Goal: Information Seeking & Learning: Learn about a topic

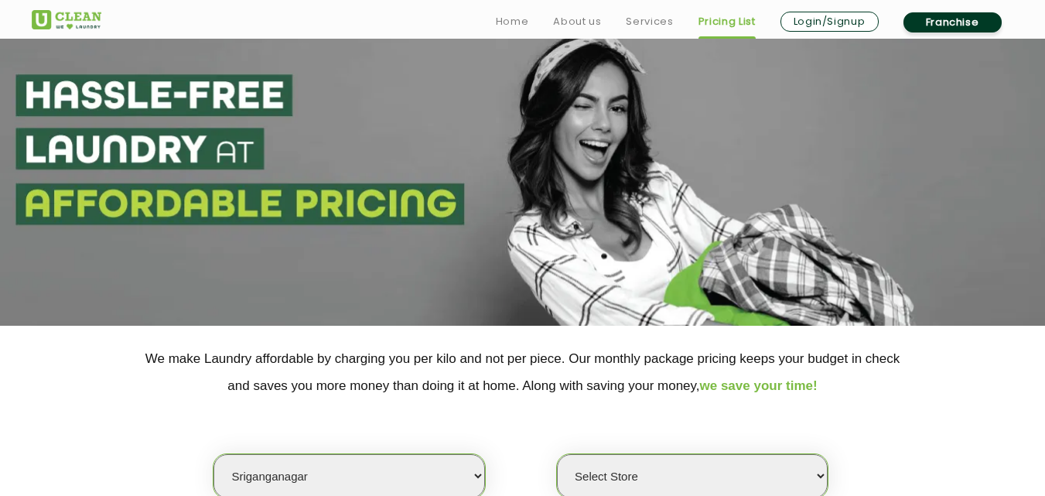
scroll to position [134, 0]
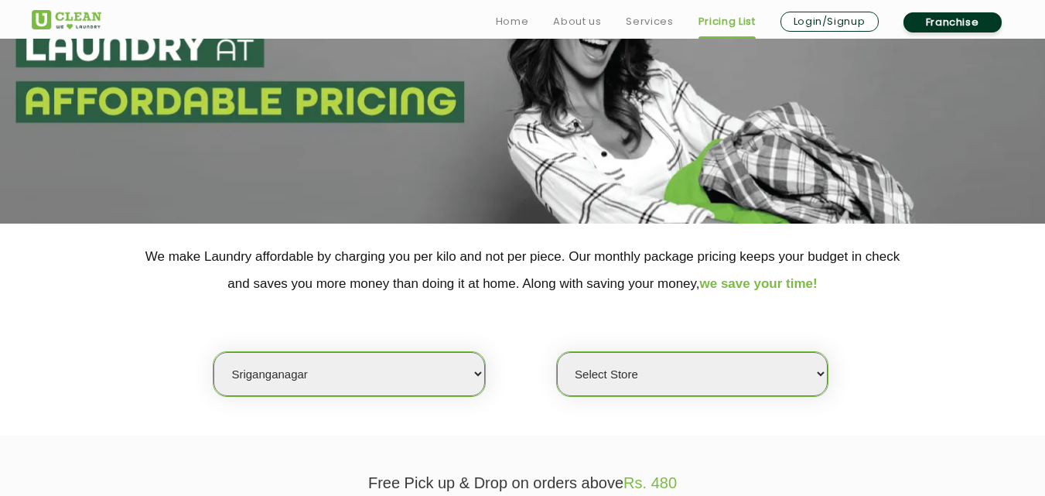
click at [292, 377] on select "Select city [GEOGRAPHIC_DATA] [GEOGRAPHIC_DATA] [GEOGRAPHIC_DATA] [GEOGRAPHIC_D…" at bounding box center [348, 374] width 271 height 44
select select "6"
click at [213, 352] on select "Select city [GEOGRAPHIC_DATA] [GEOGRAPHIC_DATA] [GEOGRAPHIC_DATA] [GEOGRAPHIC_D…" at bounding box center [348, 374] width 271 height 44
select select "0"
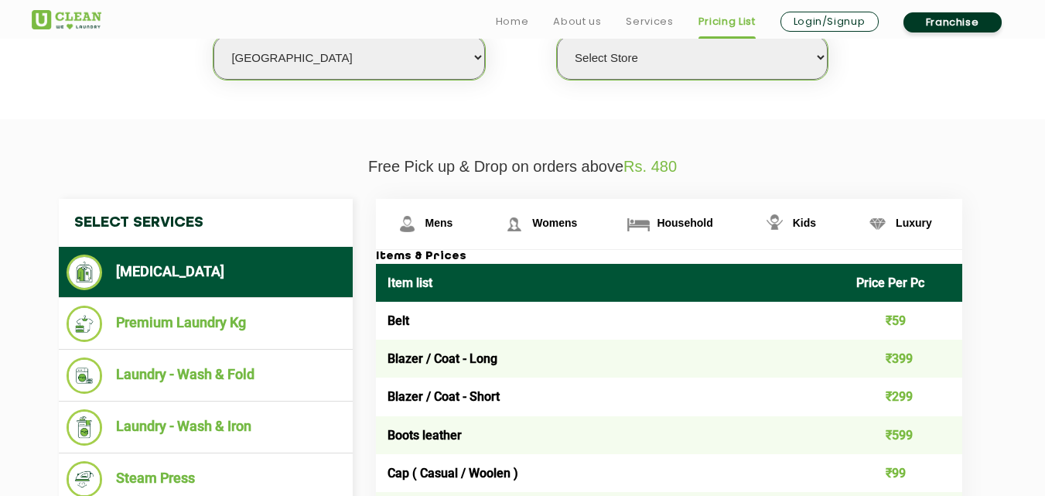
scroll to position [500, 0]
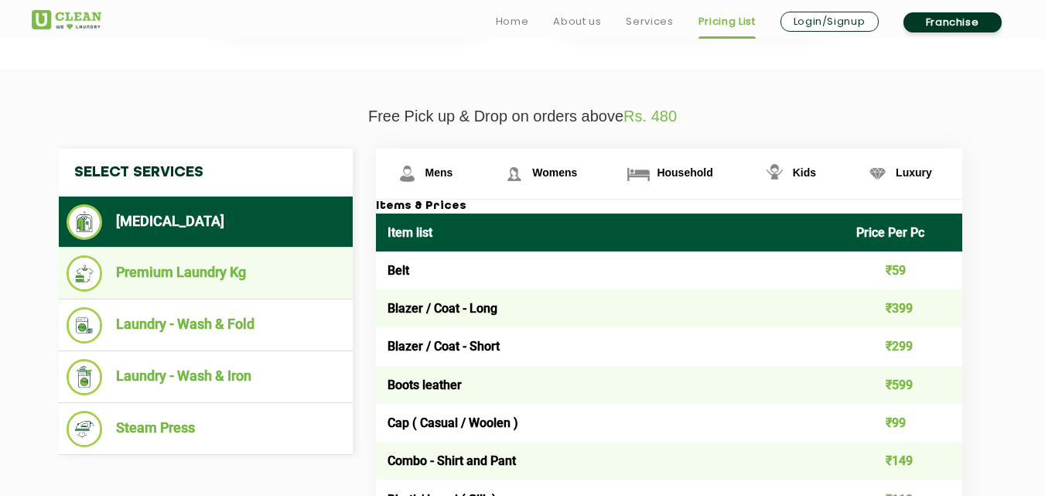
click at [233, 274] on li "Premium Laundry Kg" at bounding box center [206, 273] width 278 height 36
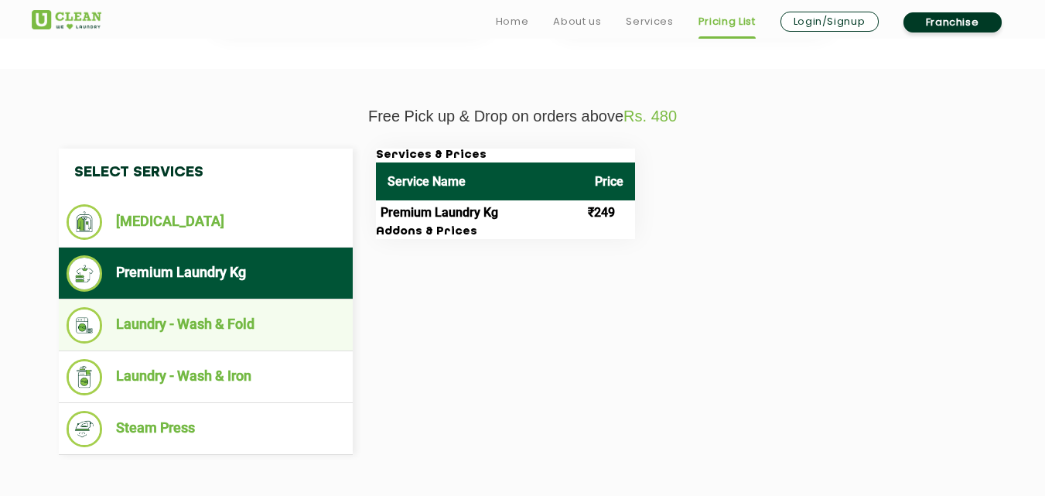
click at [223, 333] on li "Laundry - Wash & Fold" at bounding box center [206, 325] width 278 height 36
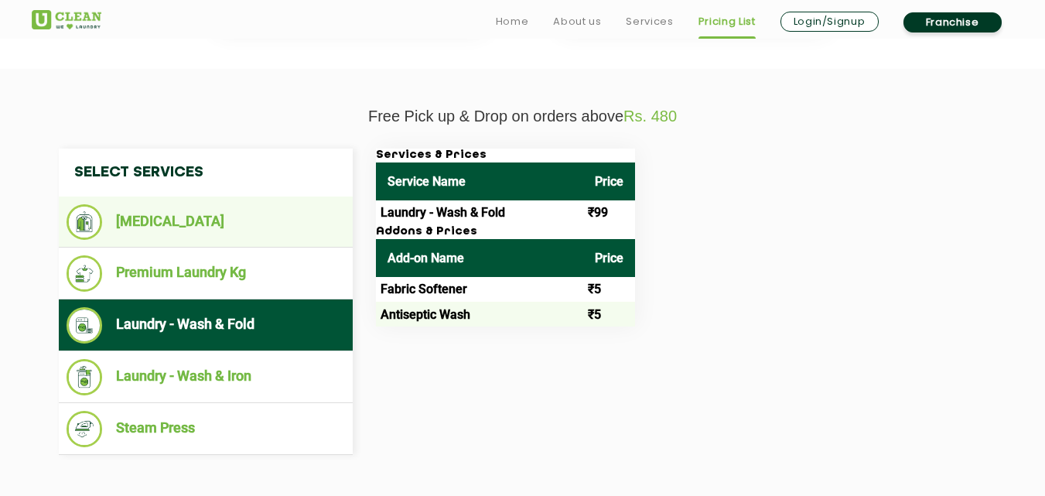
click at [162, 215] on li "[MEDICAL_DATA]" at bounding box center [206, 222] width 278 height 36
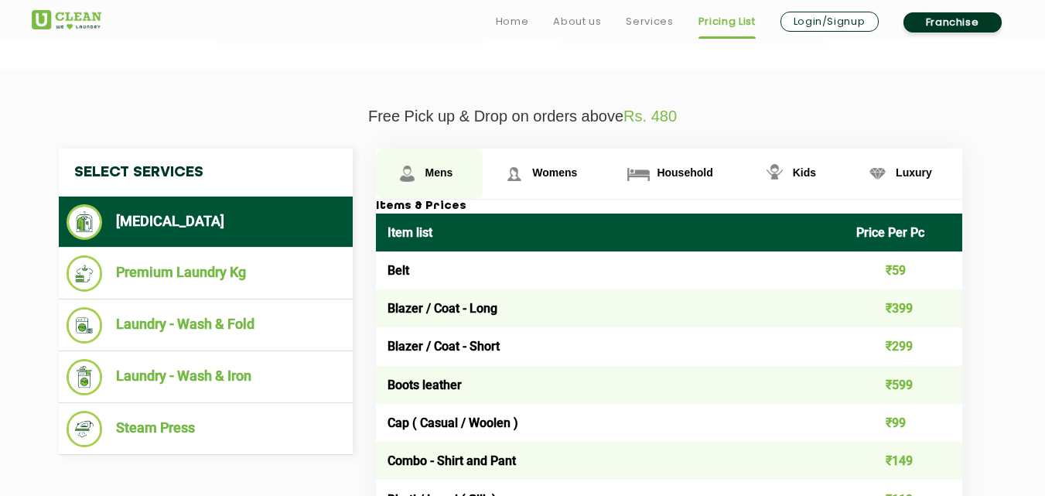
click at [440, 164] on link "Mens" at bounding box center [430, 173] width 108 height 50
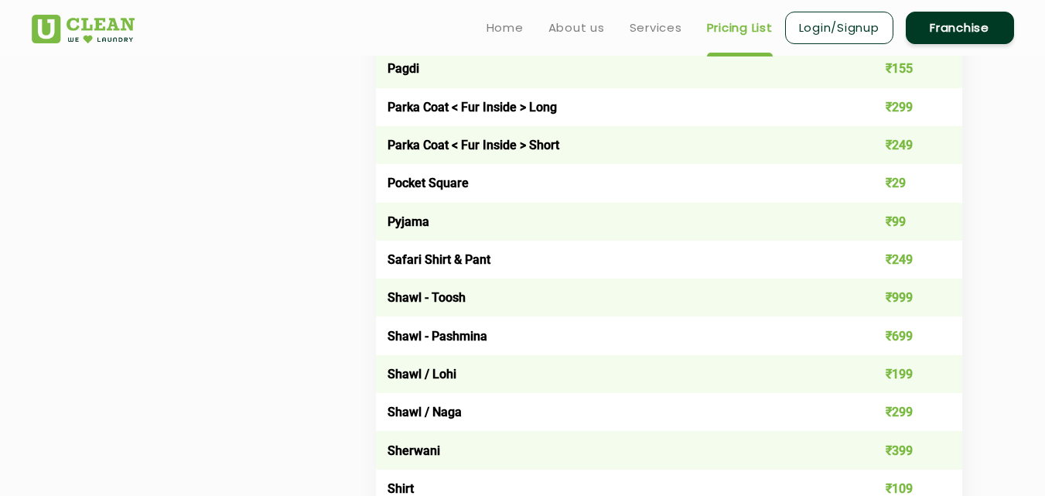
scroll to position [1883, 0]
drag, startPoint x: 381, startPoint y: 264, endPoint x: 935, endPoint y: 258, distance: 554.5
click at [935, 258] on tr "Safari Shirt & Pant ₹249" at bounding box center [669, 260] width 586 height 38
copy tr "Safari Shirt & Pant ₹249"
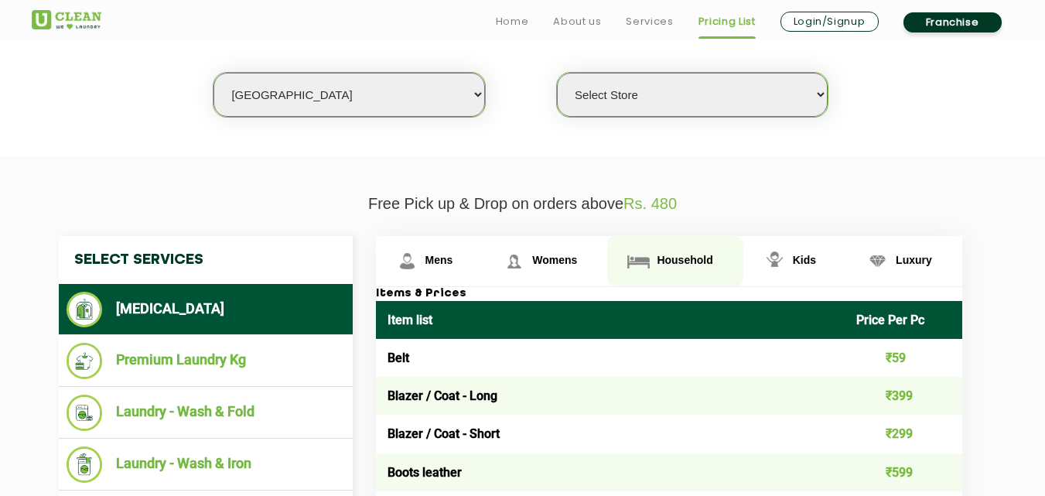
scroll to position [414, 0]
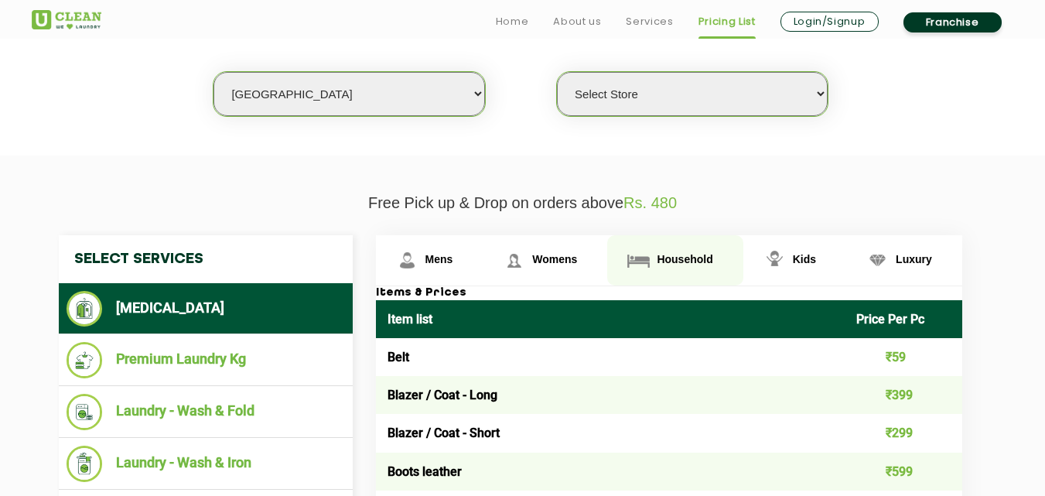
click at [680, 241] on link "Household" at bounding box center [674, 260] width 135 height 50
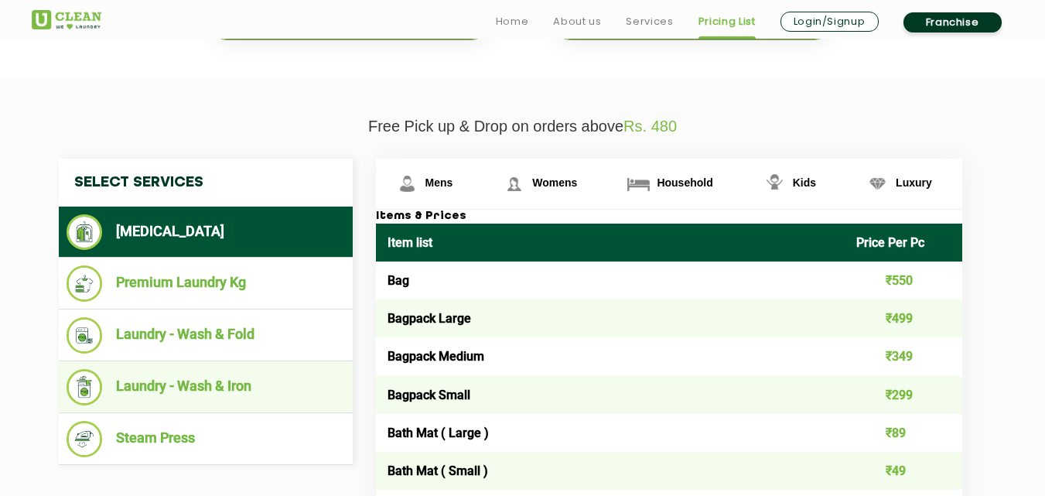
scroll to position [491, 0]
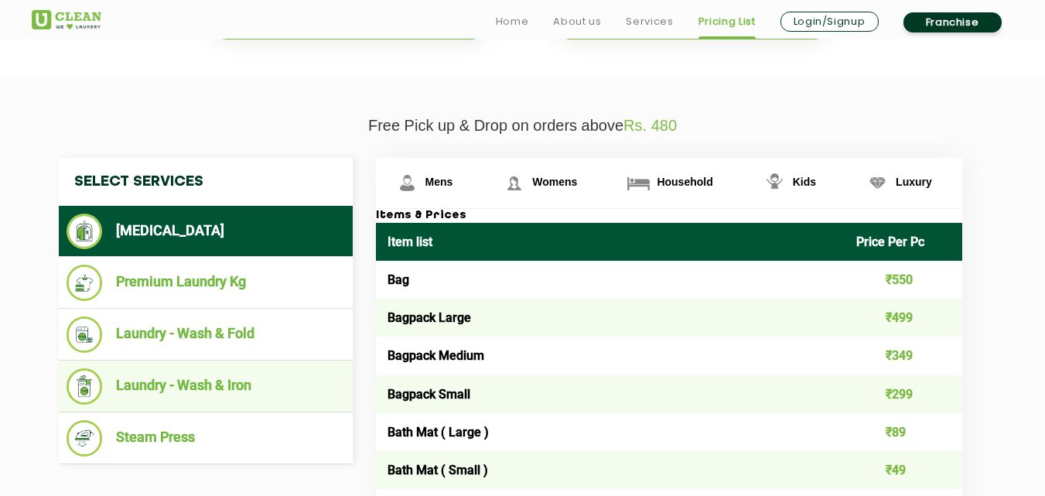
click at [230, 383] on li "Laundry - Wash & Iron" at bounding box center [206, 386] width 278 height 36
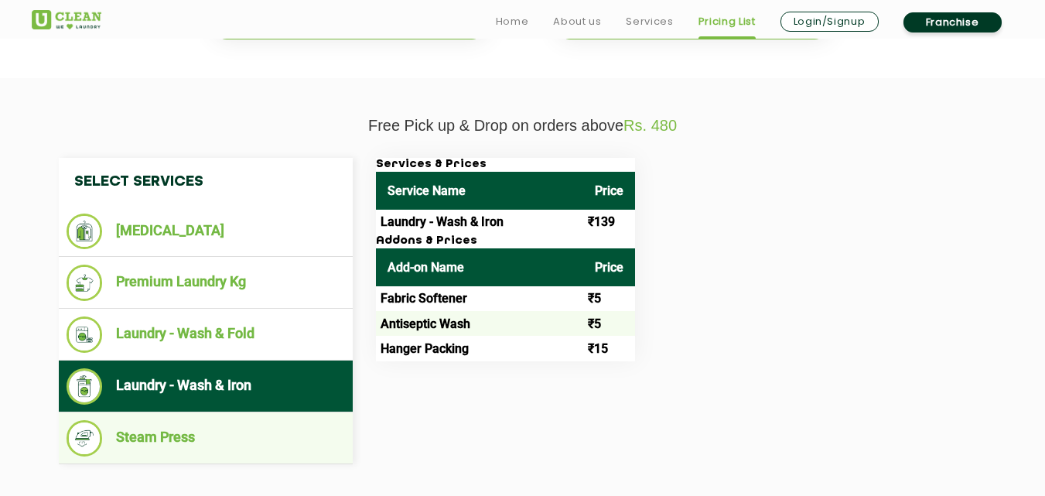
click at [167, 439] on li "Steam Press" at bounding box center [206, 438] width 278 height 36
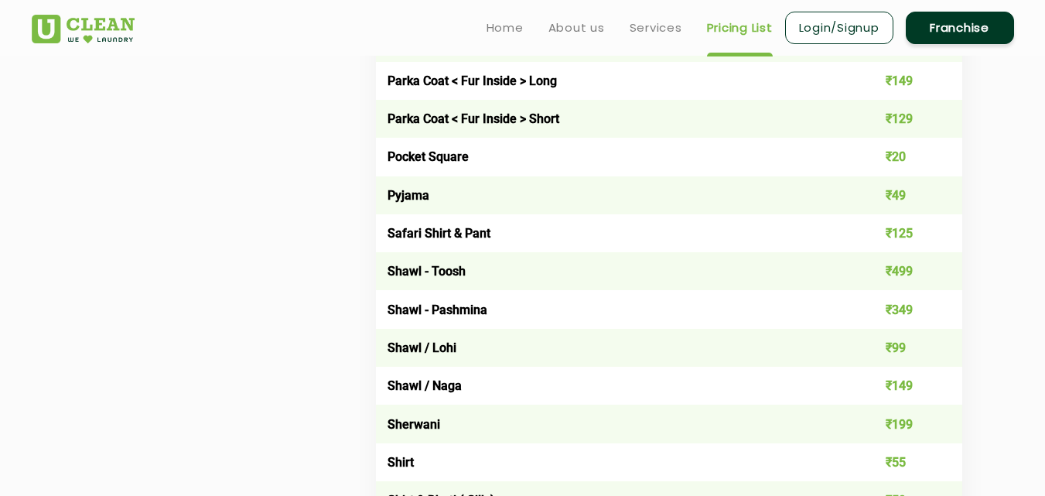
scroll to position [1883, 0]
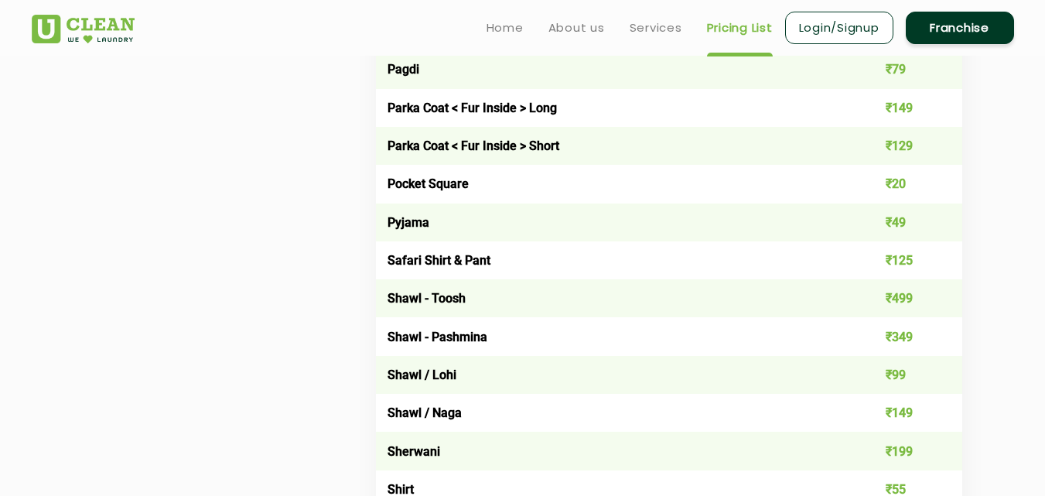
click at [384, 262] on td "Safari Shirt & Pant" at bounding box center [610, 260] width 469 height 38
click at [384, 263] on td "Safari Shirt & Pant" at bounding box center [610, 260] width 469 height 38
drag, startPoint x: 384, startPoint y: 263, endPoint x: 928, endPoint y: 248, distance: 544.7
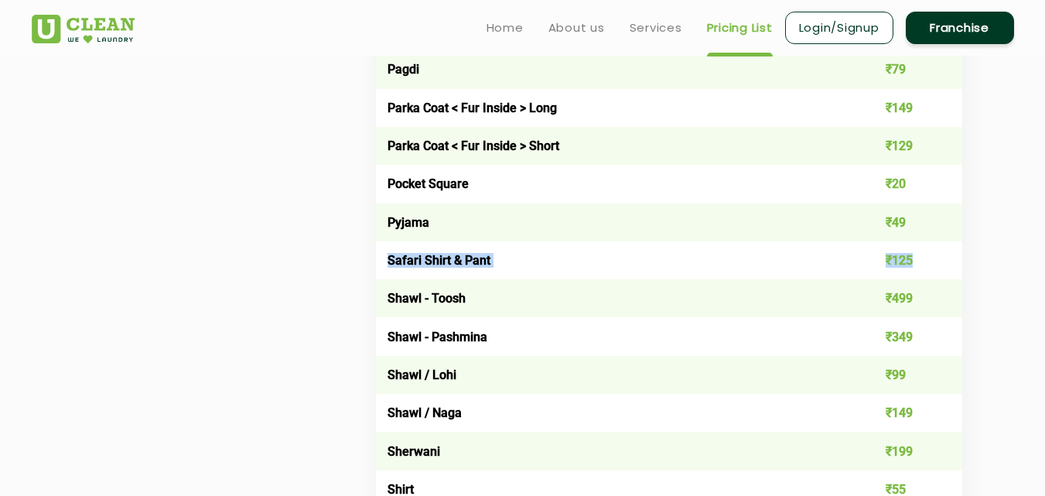
click at [928, 248] on tr "Safari Shirt & Pant ₹125" at bounding box center [669, 260] width 586 height 38
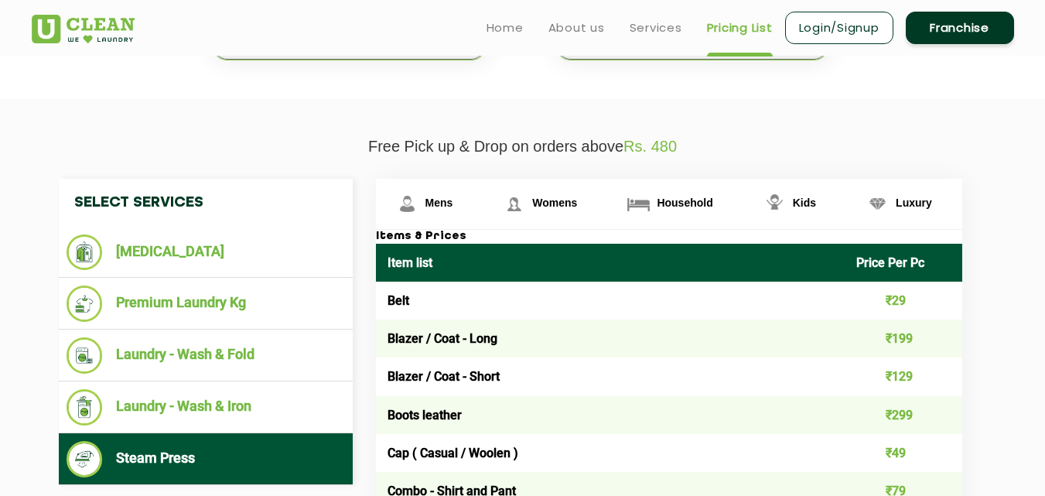
scroll to position [336, 0]
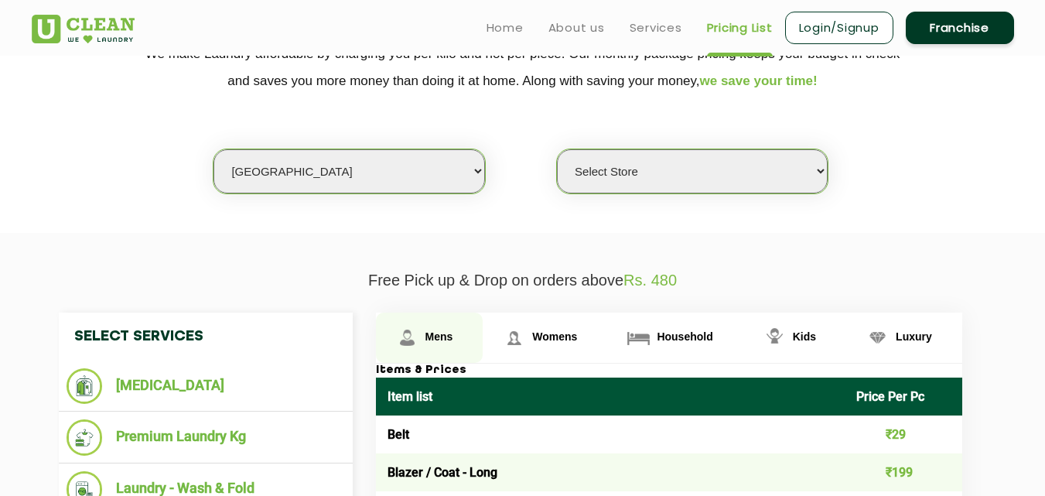
click at [435, 346] on link "Mens" at bounding box center [430, 337] width 108 height 50
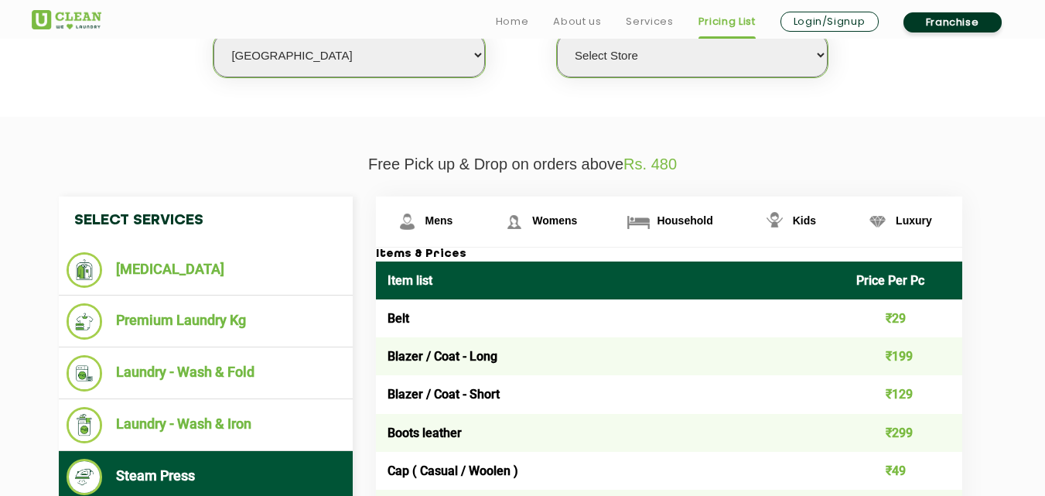
scroll to position [496, 0]
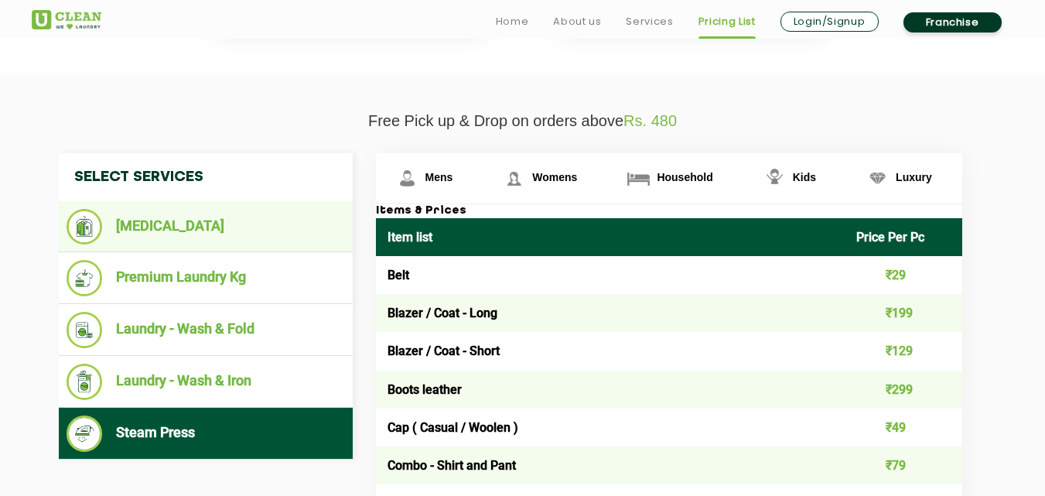
click at [174, 229] on li "[MEDICAL_DATA]" at bounding box center [206, 227] width 278 height 36
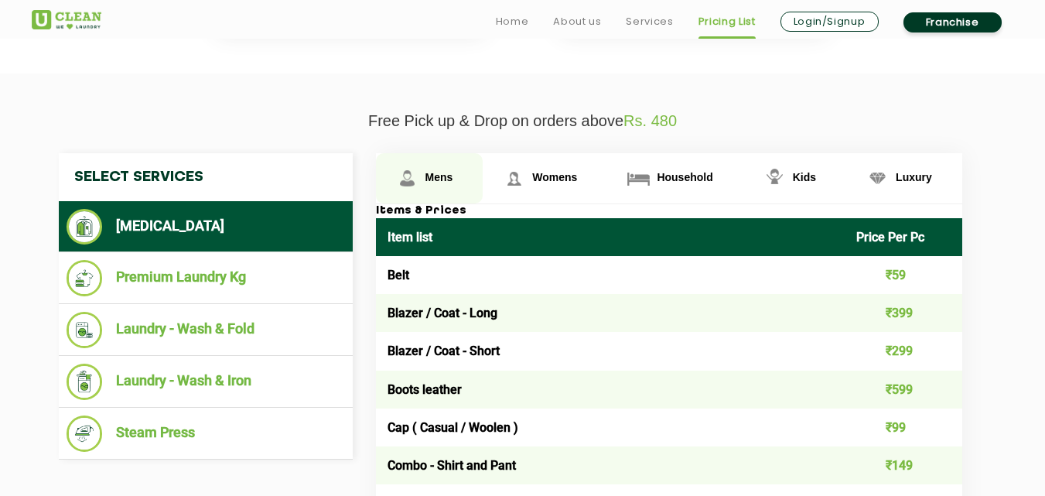
click at [443, 176] on span "Mens" at bounding box center [439, 177] width 28 height 12
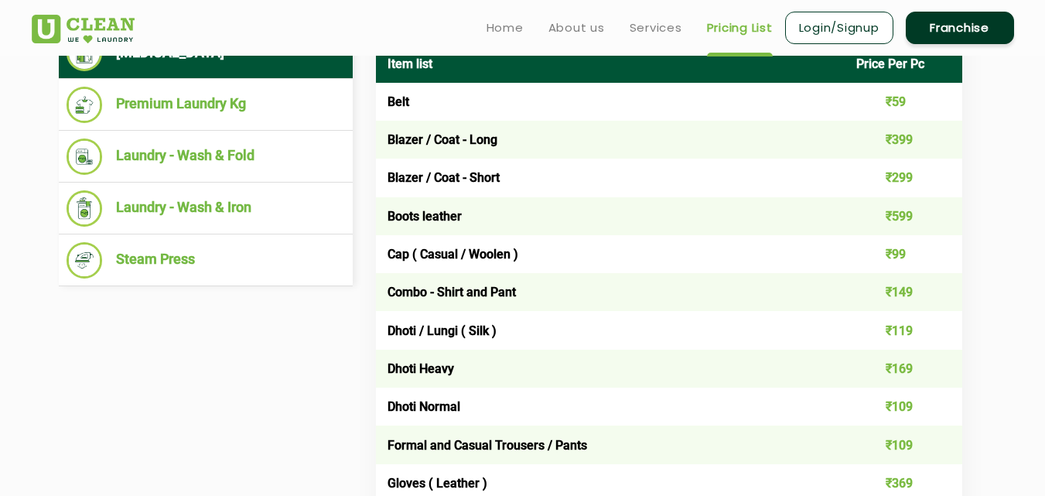
scroll to position [665, 0]
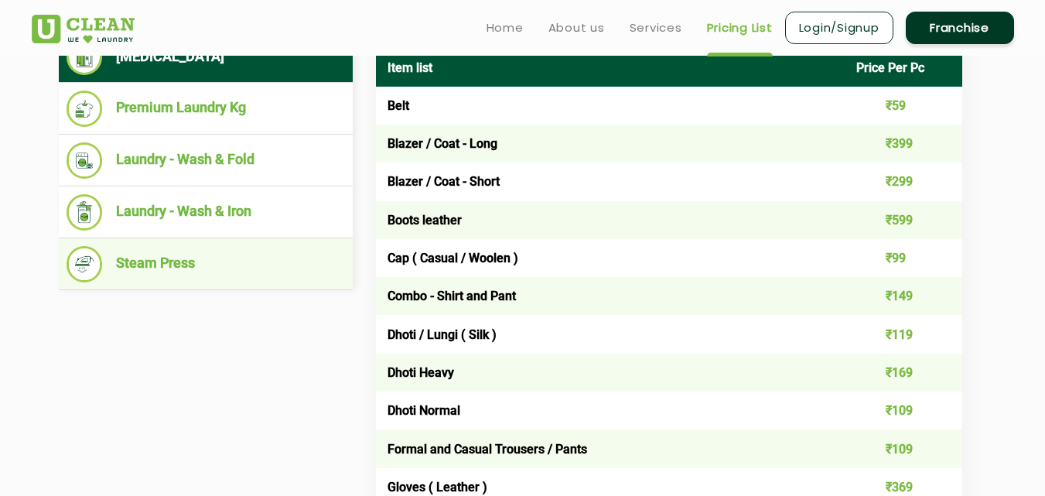
click at [159, 266] on li "Steam Press" at bounding box center [206, 264] width 278 height 36
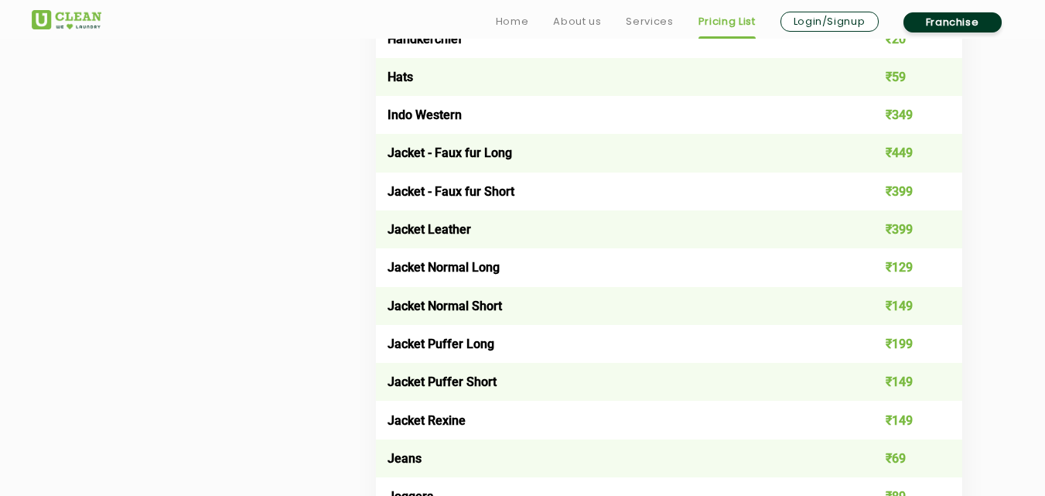
scroll to position [1196, 0]
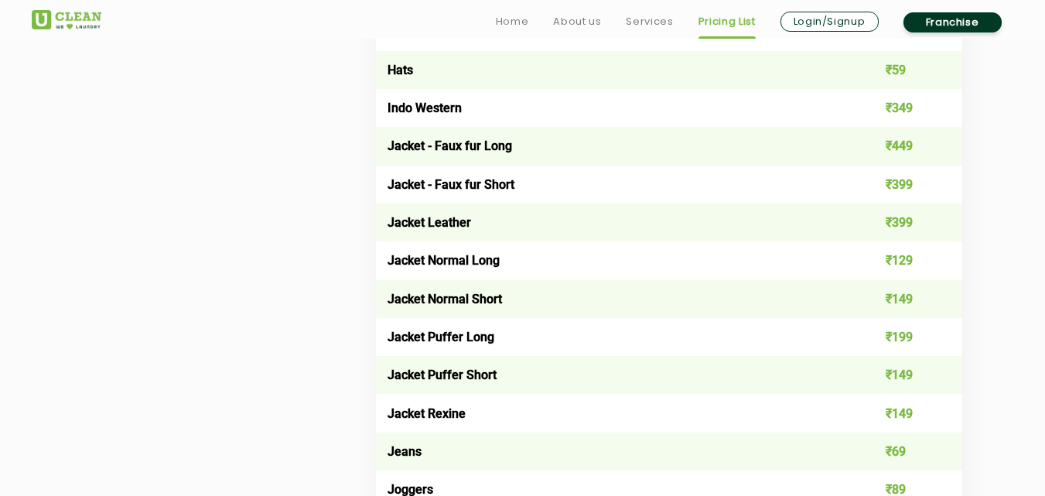
click at [523, 396] on td "Jacket Rexine" at bounding box center [610, 413] width 469 height 38
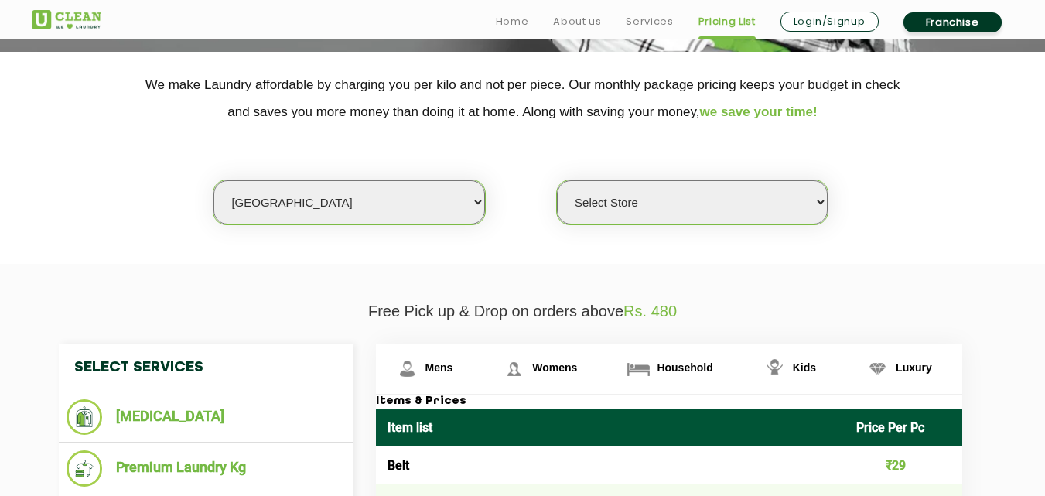
scroll to position [335, 0]
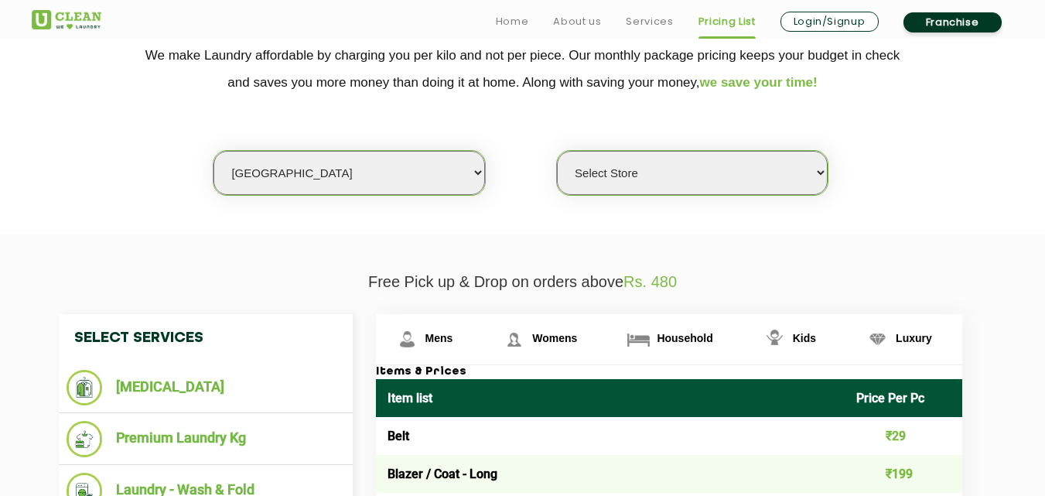
click at [302, 190] on select "Select city [GEOGRAPHIC_DATA] [GEOGRAPHIC_DATA] [GEOGRAPHIC_DATA] [GEOGRAPHIC_D…" at bounding box center [348, 173] width 271 height 44
select select "202"
click at [213, 151] on select "Select city [GEOGRAPHIC_DATA] [GEOGRAPHIC_DATA] [GEOGRAPHIC_DATA] [GEOGRAPHIC_D…" at bounding box center [348, 173] width 271 height 44
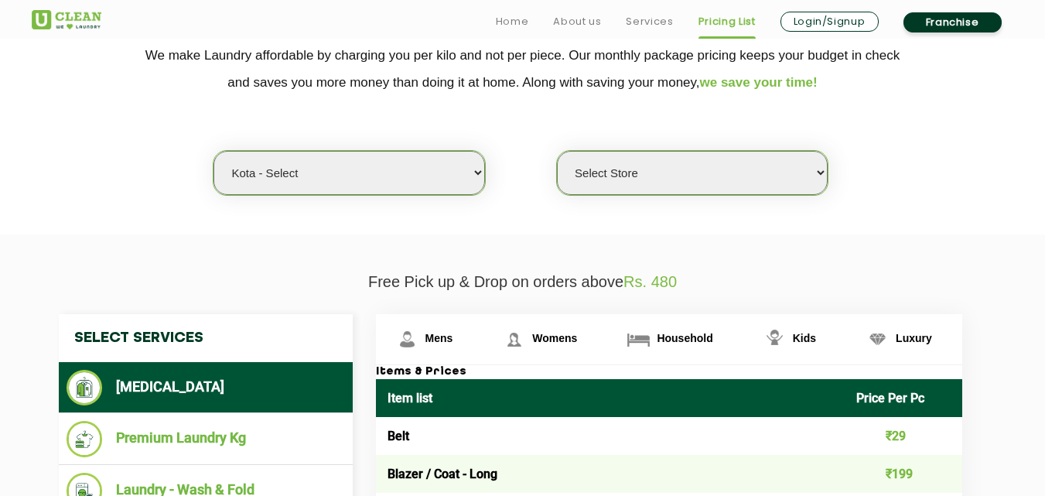
select select "0"
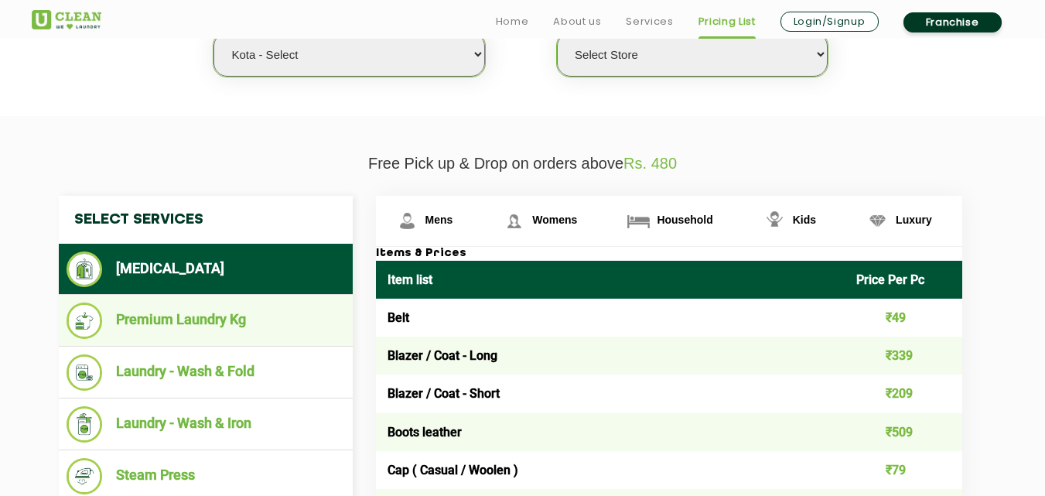
scroll to position [479, 0]
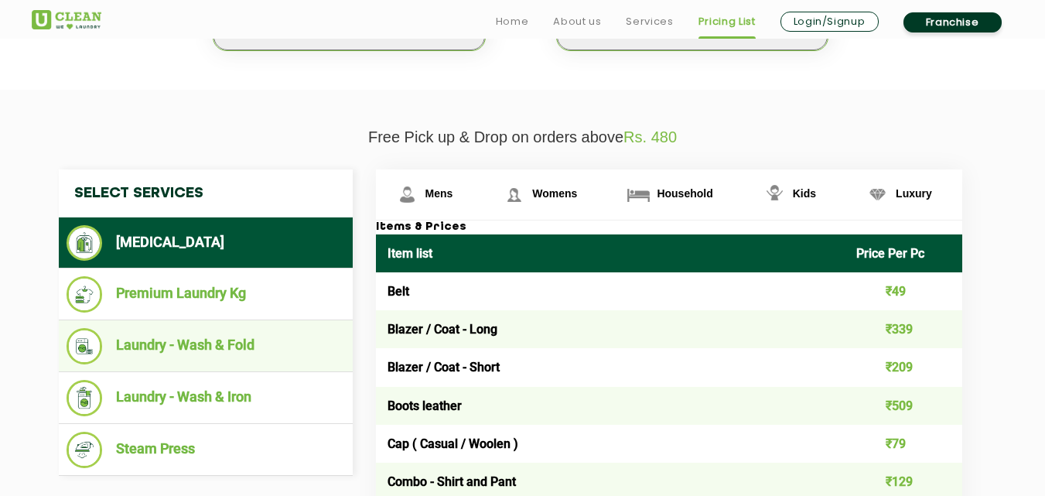
click at [227, 343] on li "Laundry - Wash & Fold" at bounding box center [206, 346] width 278 height 36
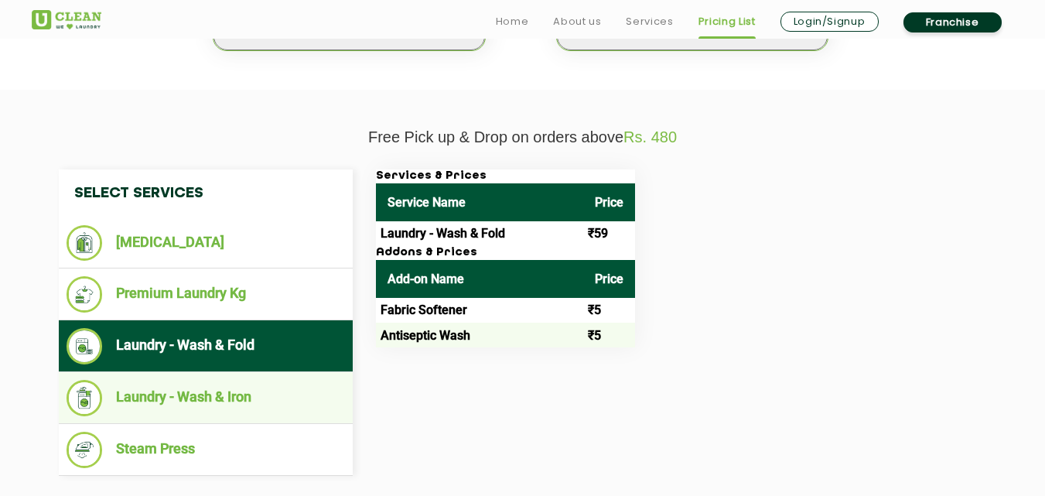
click at [210, 401] on li "Laundry - Wash & Iron" at bounding box center [206, 398] width 278 height 36
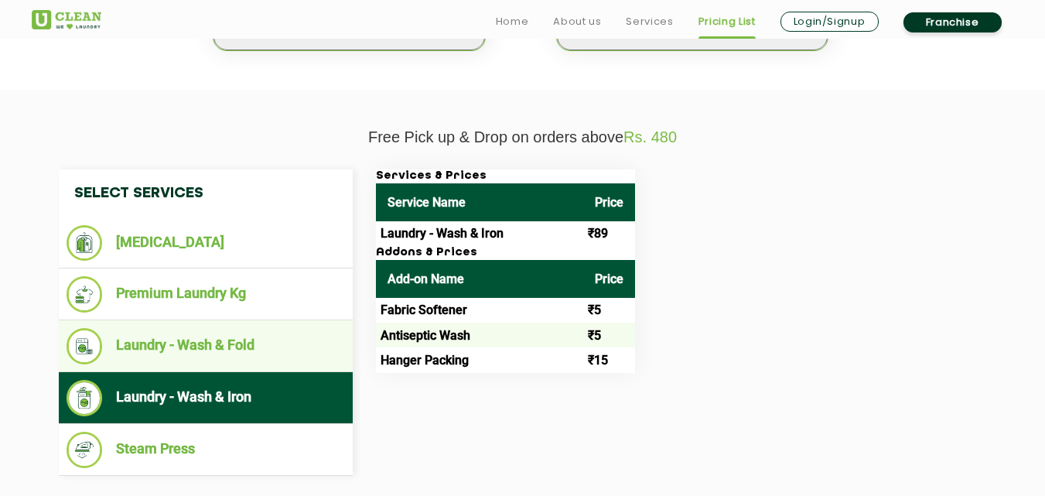
click at [197, 359] on li "Laundry - Wash & Fold" at bounding box center [206, 346] width 278 height 36
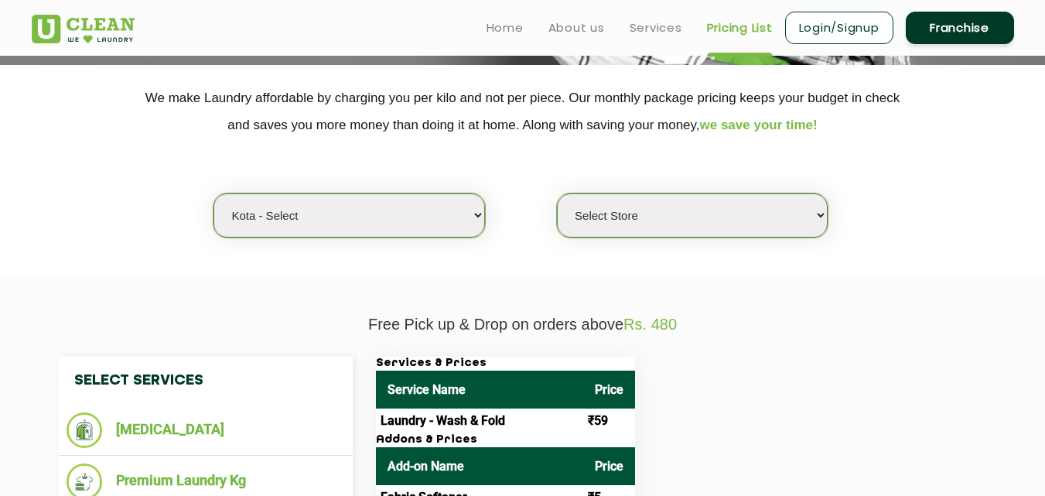
scroll to position [268, 0]
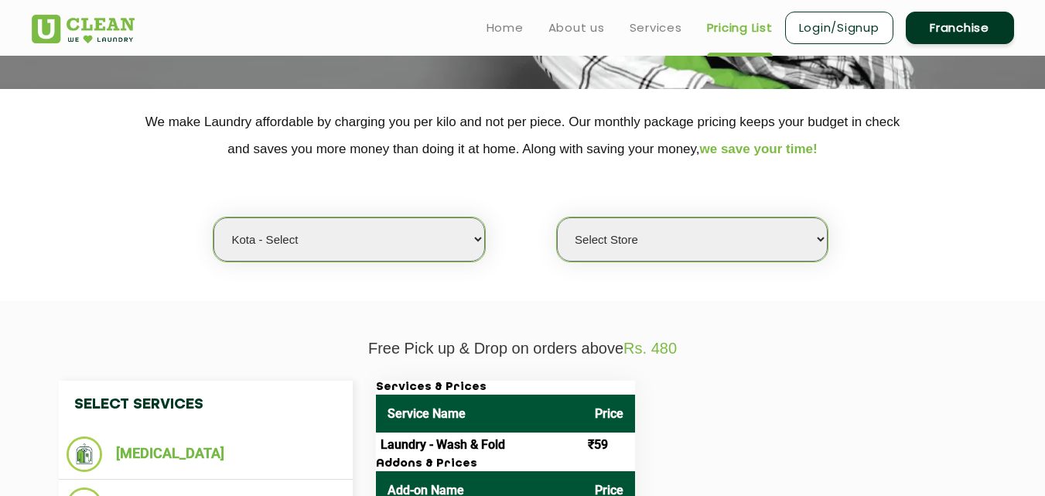
click at [340, 234] on select "Select city [GEOGRAPHIC_DATA] [GEOGRAPHIC_DATA] [GEOGRAPHIC_DATA] [GEOGRAPHIC_D…" at bounding box center [348, 239] width 271 height 44
select select "6"
click at [213, 217] on select "Select city [GEOGRAPHIC_DATA] [GEOGRAPHIC_DATA] [GEOGRAPHIC_DATA] [GEOGRAPHIC_D…" at bounding box center [348, 239] width 271 height 44
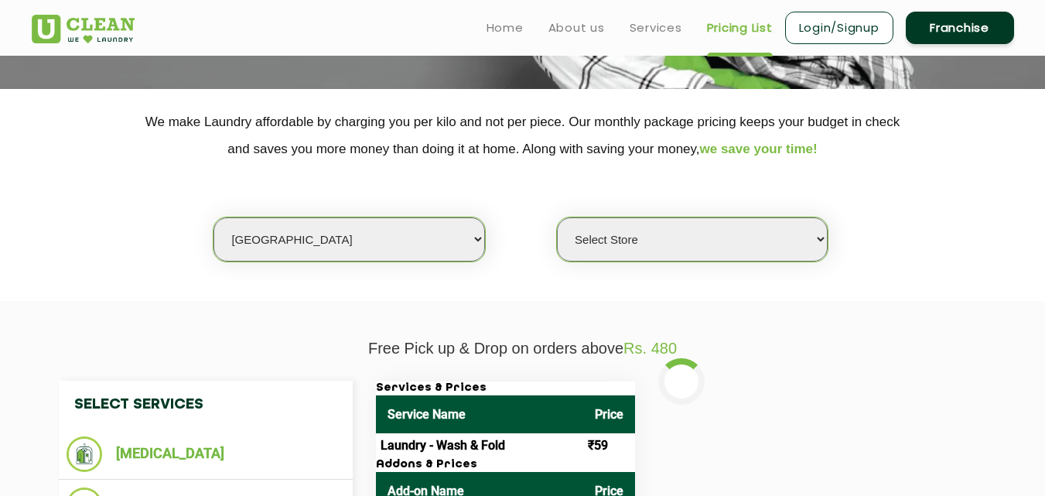
select select "0"
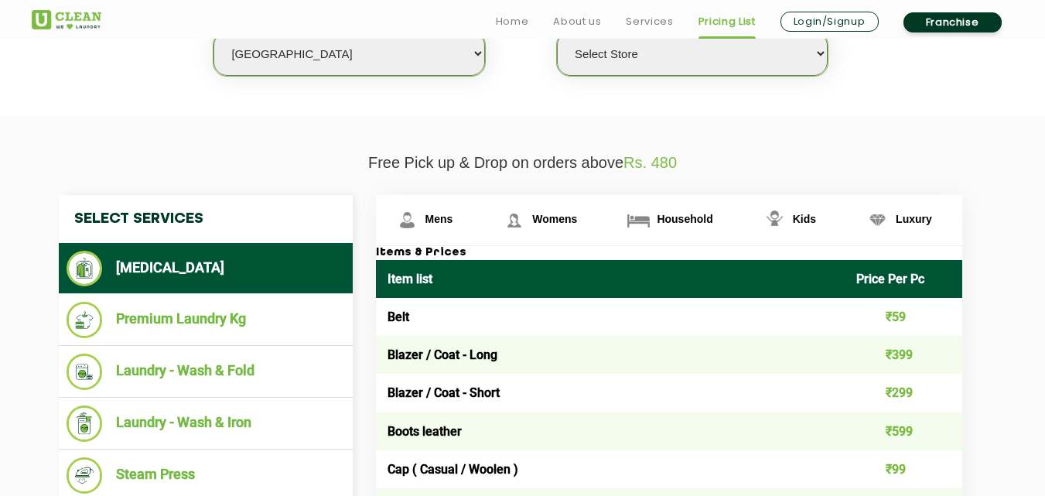
scroll to position [459, 0]
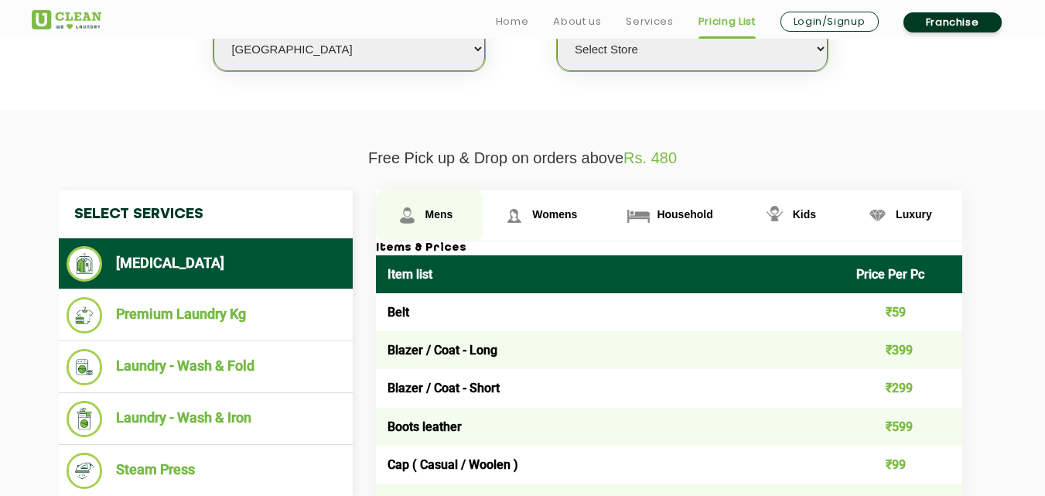
click at [441, 211] on span "Mens" at bounding box center [439, 214] width 28 height 12
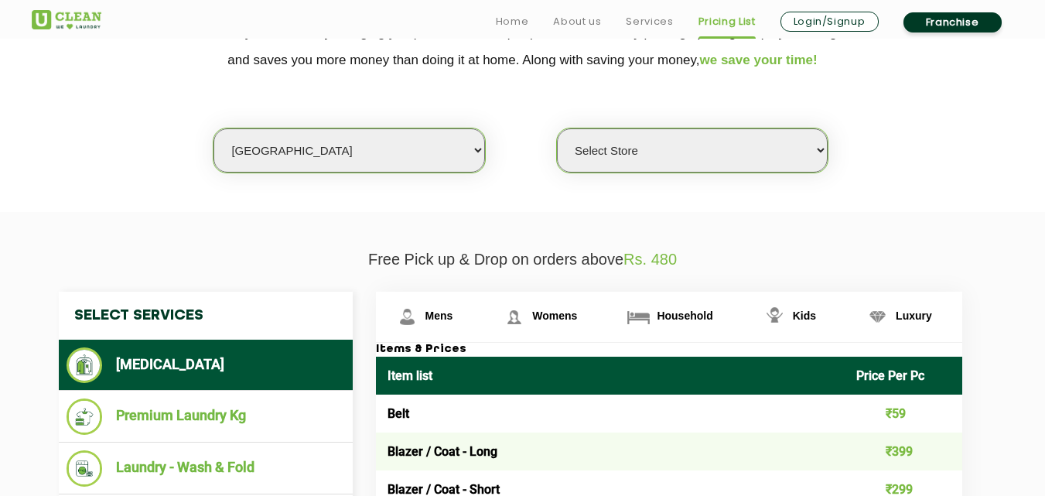
scroll to position [366, 0]
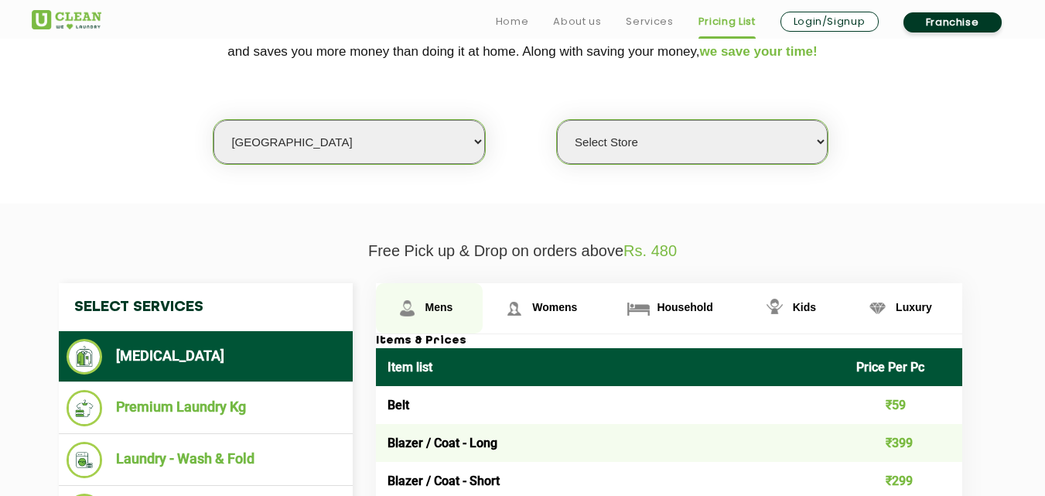
click at [447, 303] on span "Mens" at bounding box center [439, 307] width 28 height 12
click at [342, 144] on select "Select city [GEOGRAPHIC_DATA] [GEOGRAPHIC_DATA] [GEOGRAPHIC_DATA] [GEOGRAPHIC_D…" at bounding box center [348, 142] width 271 height 44
select select "172"
click at [213, 120] on select "Select city [GEOGRAPHIC_DATA] [GEOGRAPHIC_DATA] [GEOGRAPHIC_DATA] [GEOGRAPHIC_D…" at bounding box center [348, 142] width 271 height 44
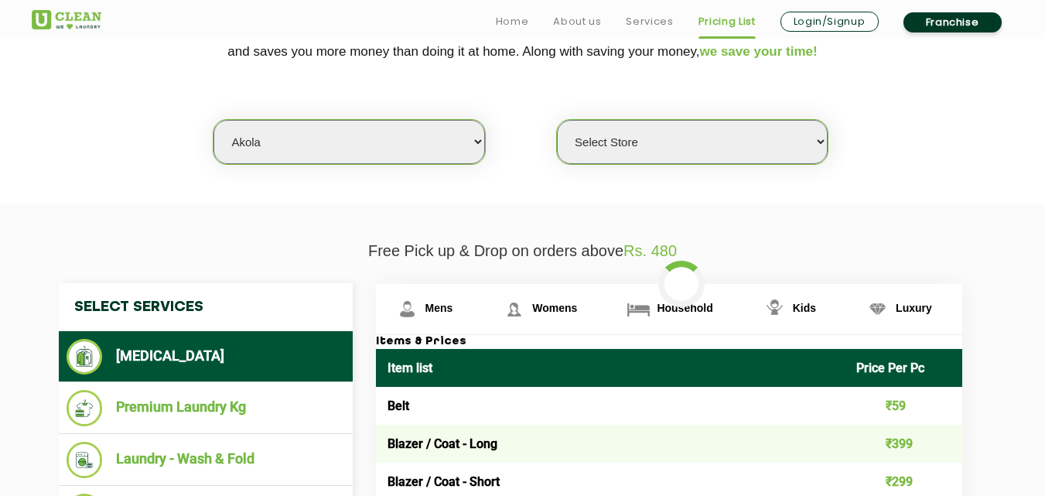
select select "0"
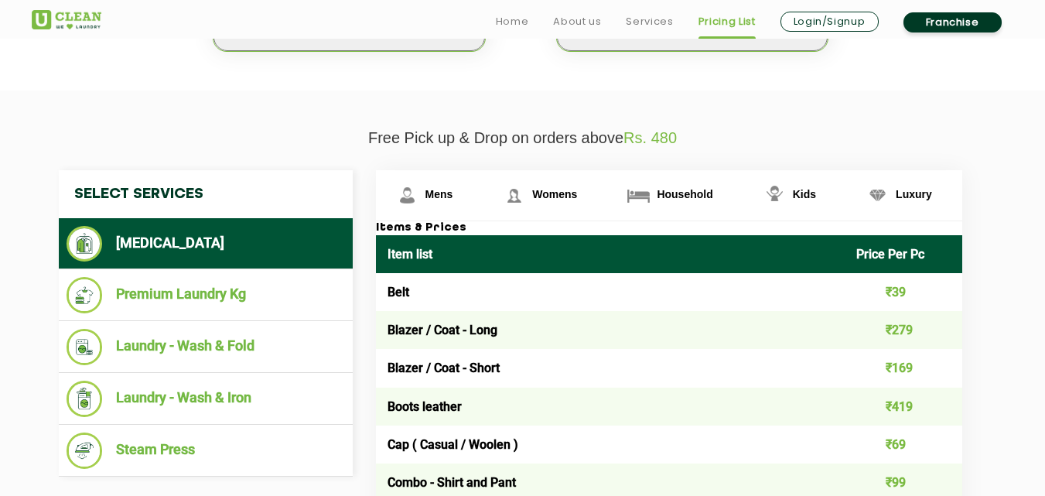
scroll to position [479, 0]
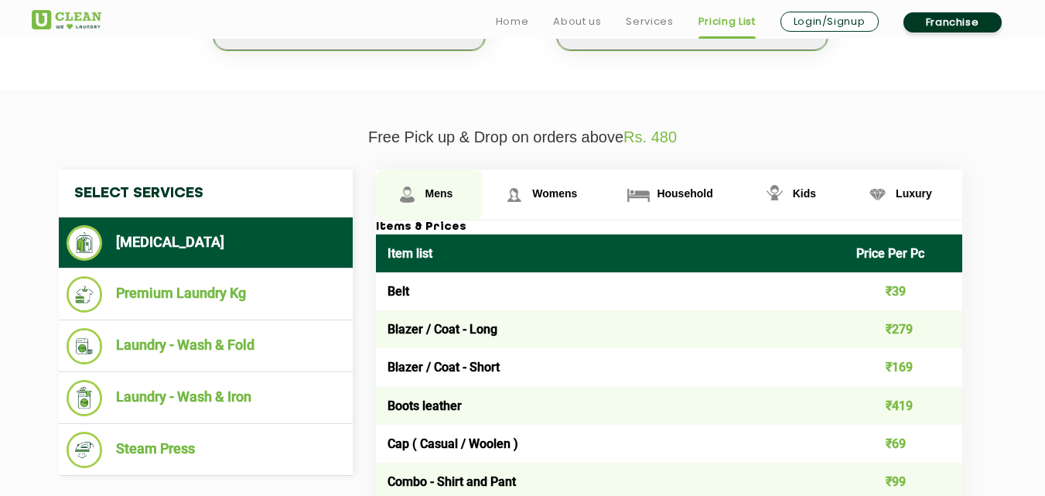
click at [425, 192] on span "Mens" at bounding box center [439, 193] width 28 height 12
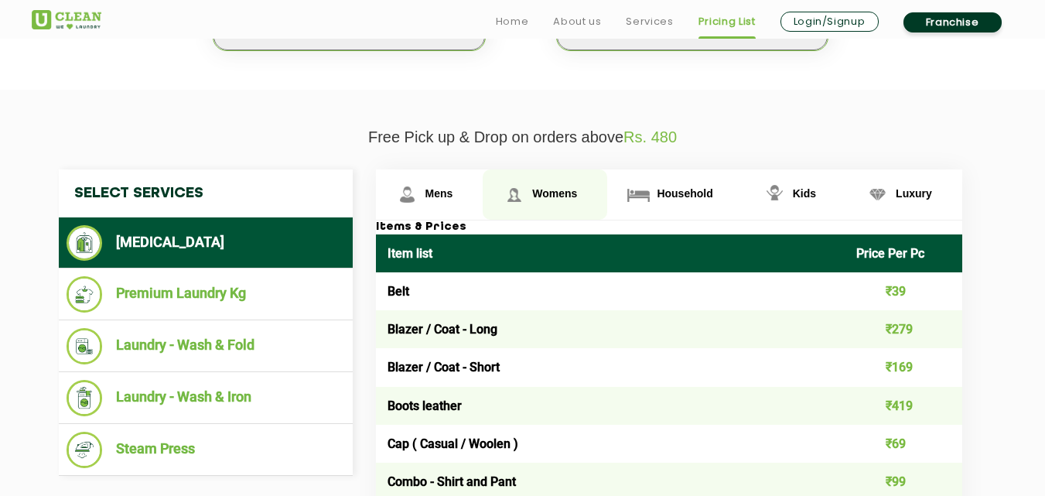
click at [550, 188] on span "Womens" at bounding box center [554, 193] width 45 height 12
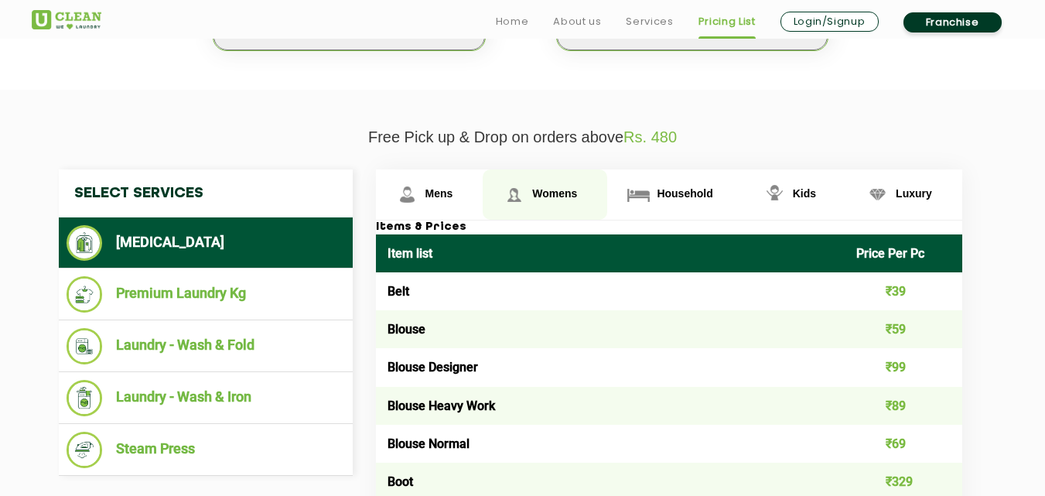
click at [550, 188] on span "Womens" at bounding box center [554, 193] width 45 height 12
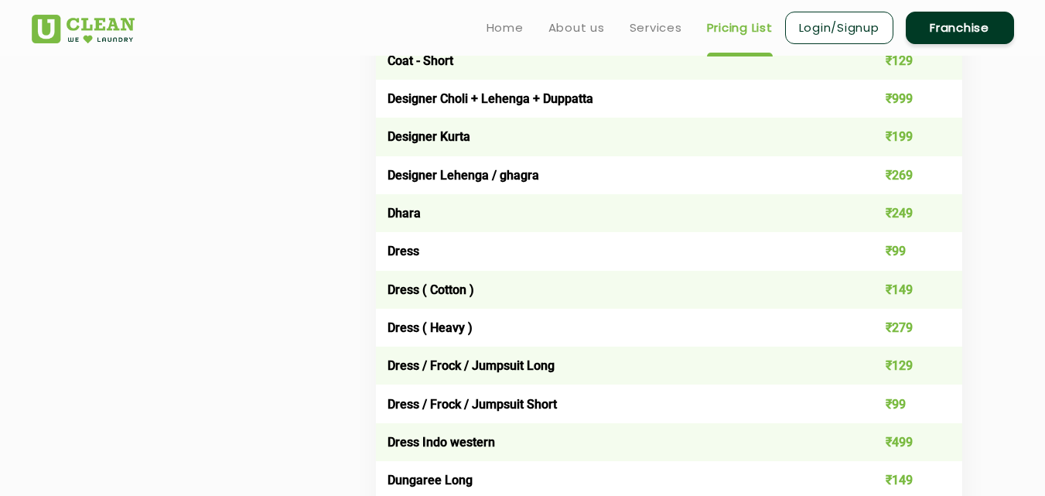
scroll to position [1196, 0]
